Goal: Check status: Check status

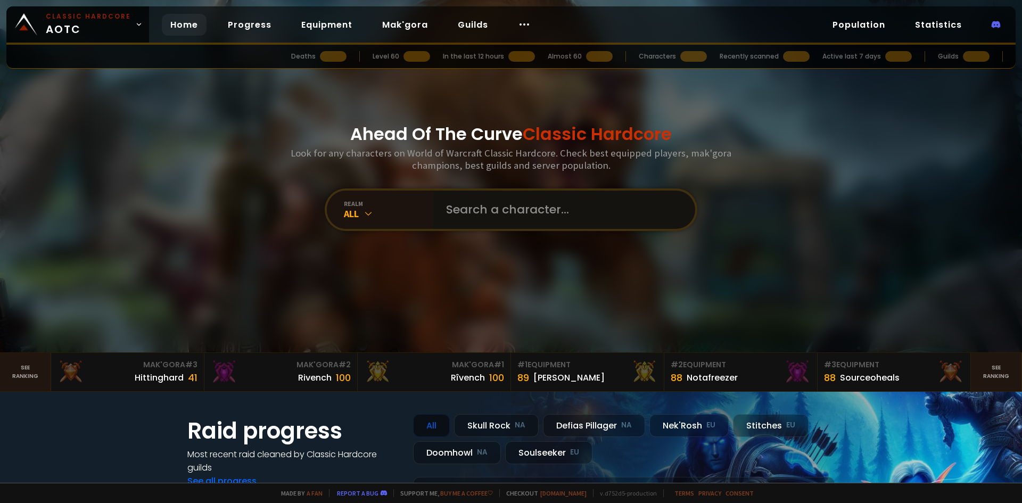
click at [523, 209] on input "text" at bounding box center [561, 210] width 243 height 38
click at [372, 203] on div "realm" at bounding box center [388, 204] width 89 height 8
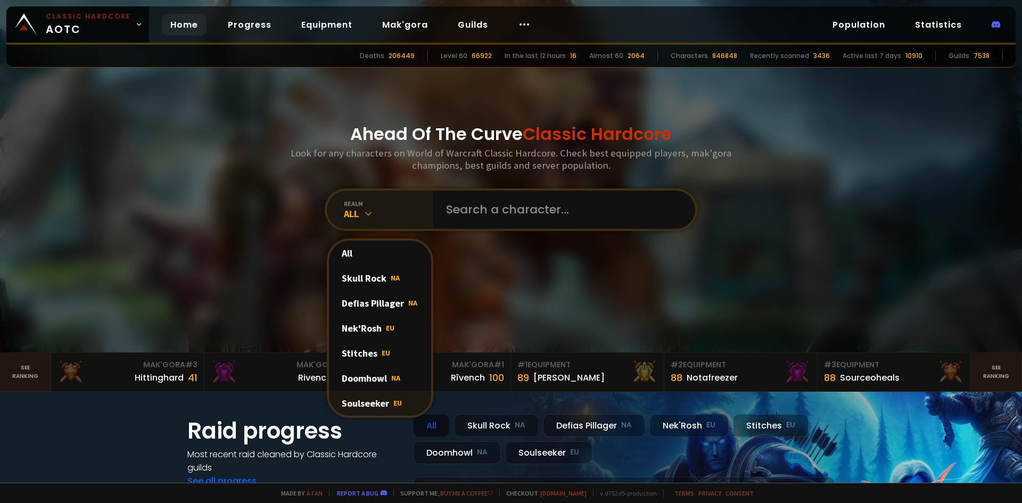
click at [382, 401] on div "Soulseeker EU" at bounding box center [380, 403] width 102 height 25
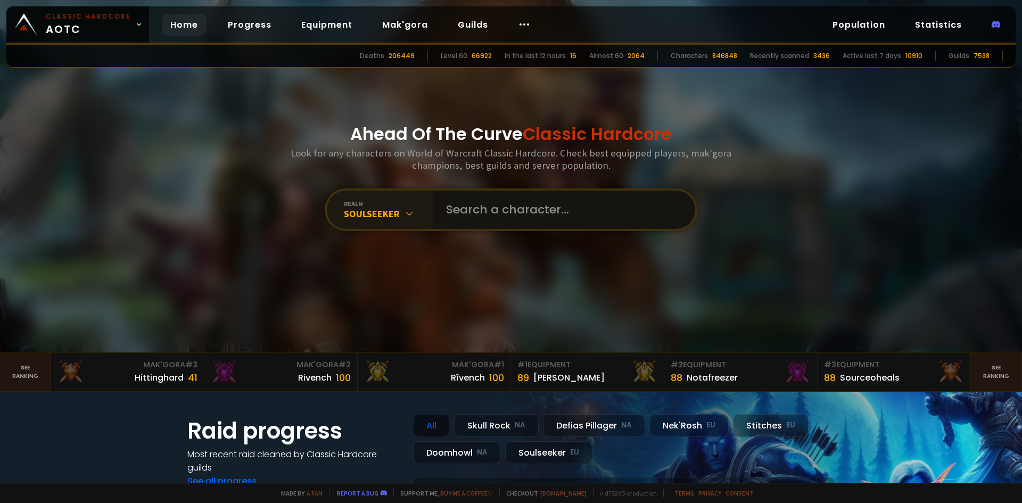
click at [478, 212] on input "text" at bounding box center [561, 210] width 243 height 38
paste input "Djamüraäa"
type input "Djamüraäa"
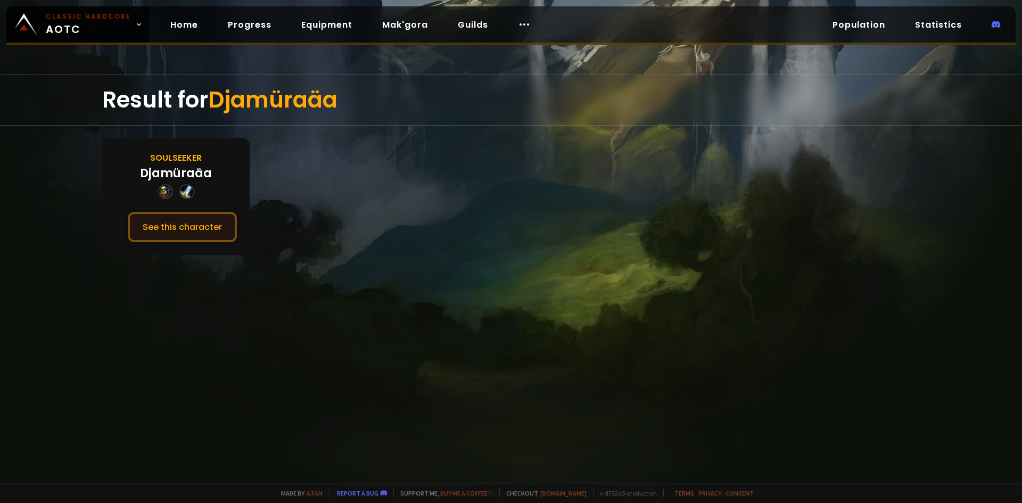
click at [186, 232] on button "See this character" at bounding box center [182, 227] width 109 height 30
